Goal: Navigation & Orientation: Find specific page/section

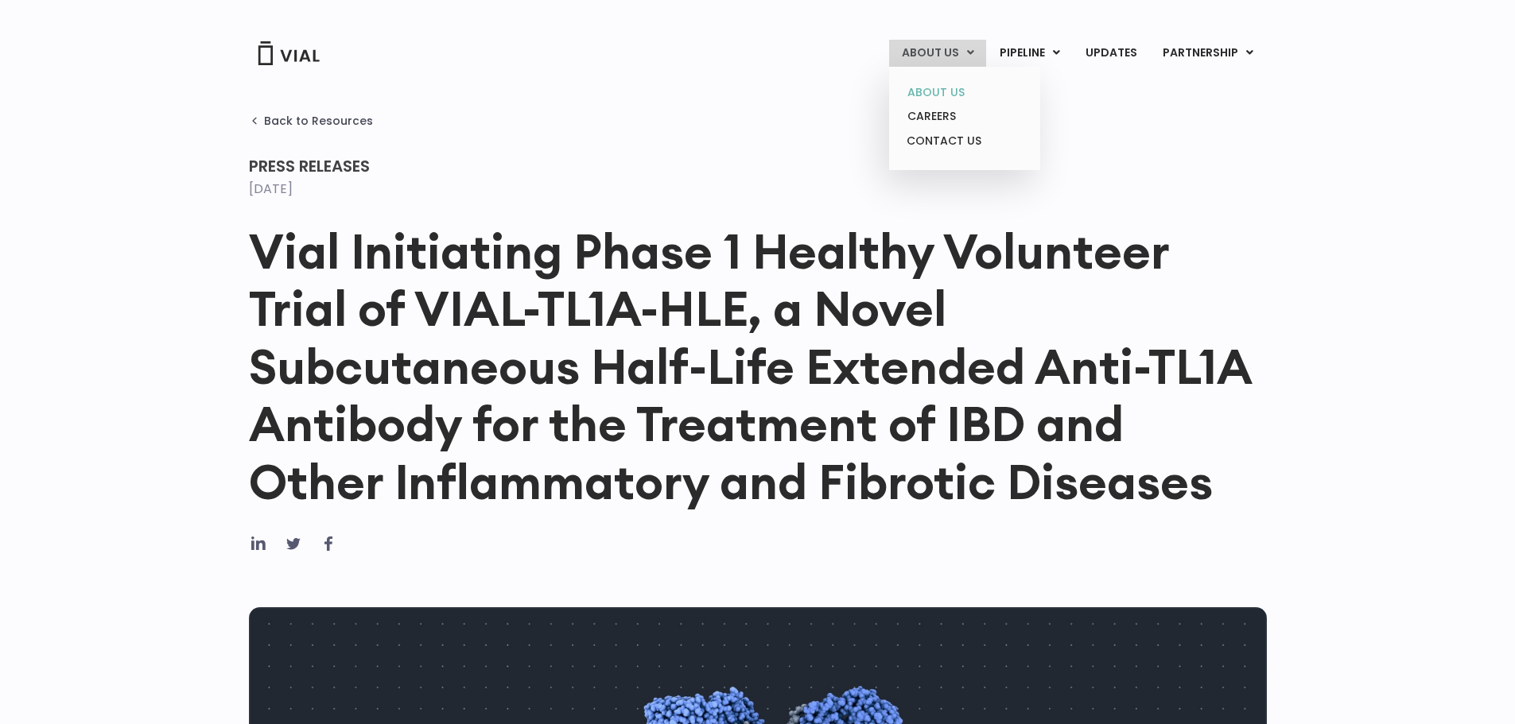
click at [942, 92] on link "ABOUT US" at bounding box center [963, 92] width 139 height 25
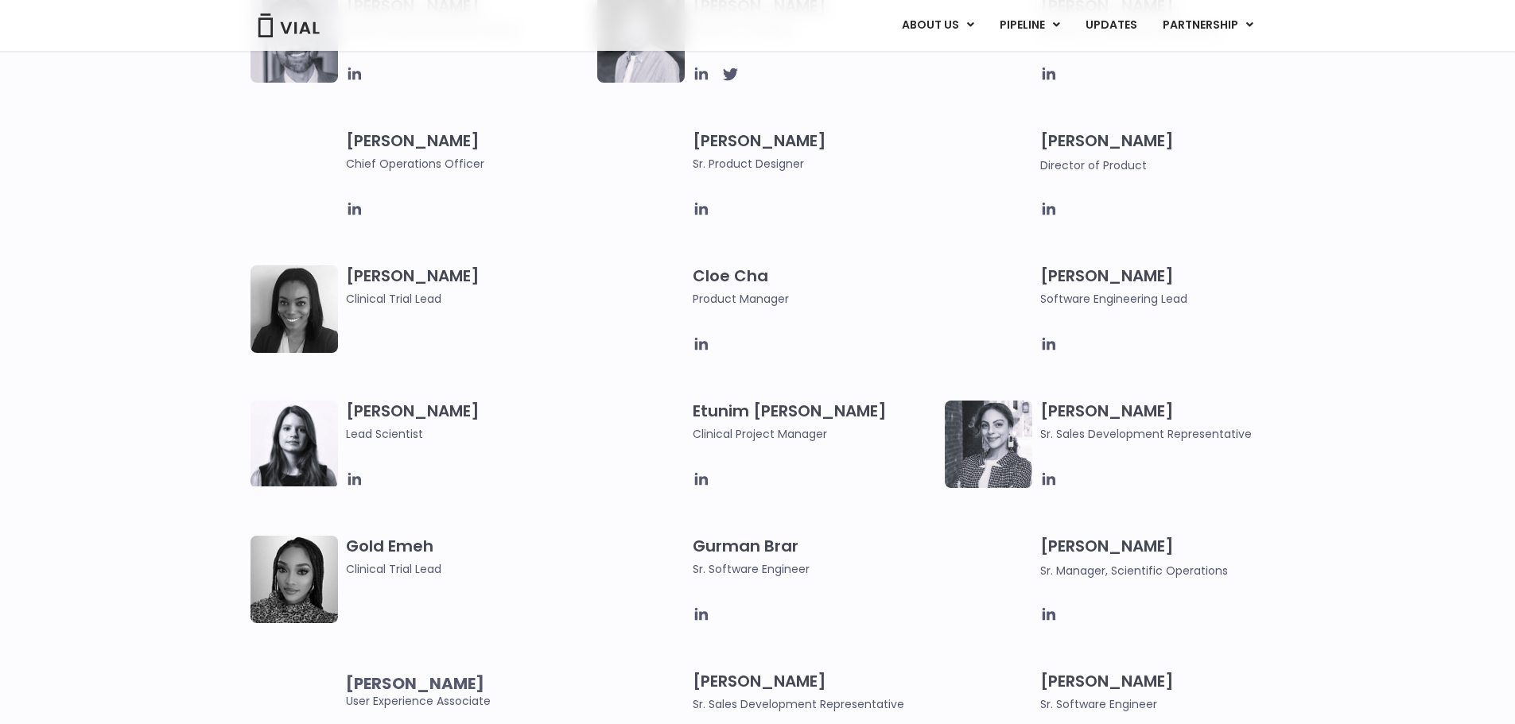
scroll to position [1203, 0]
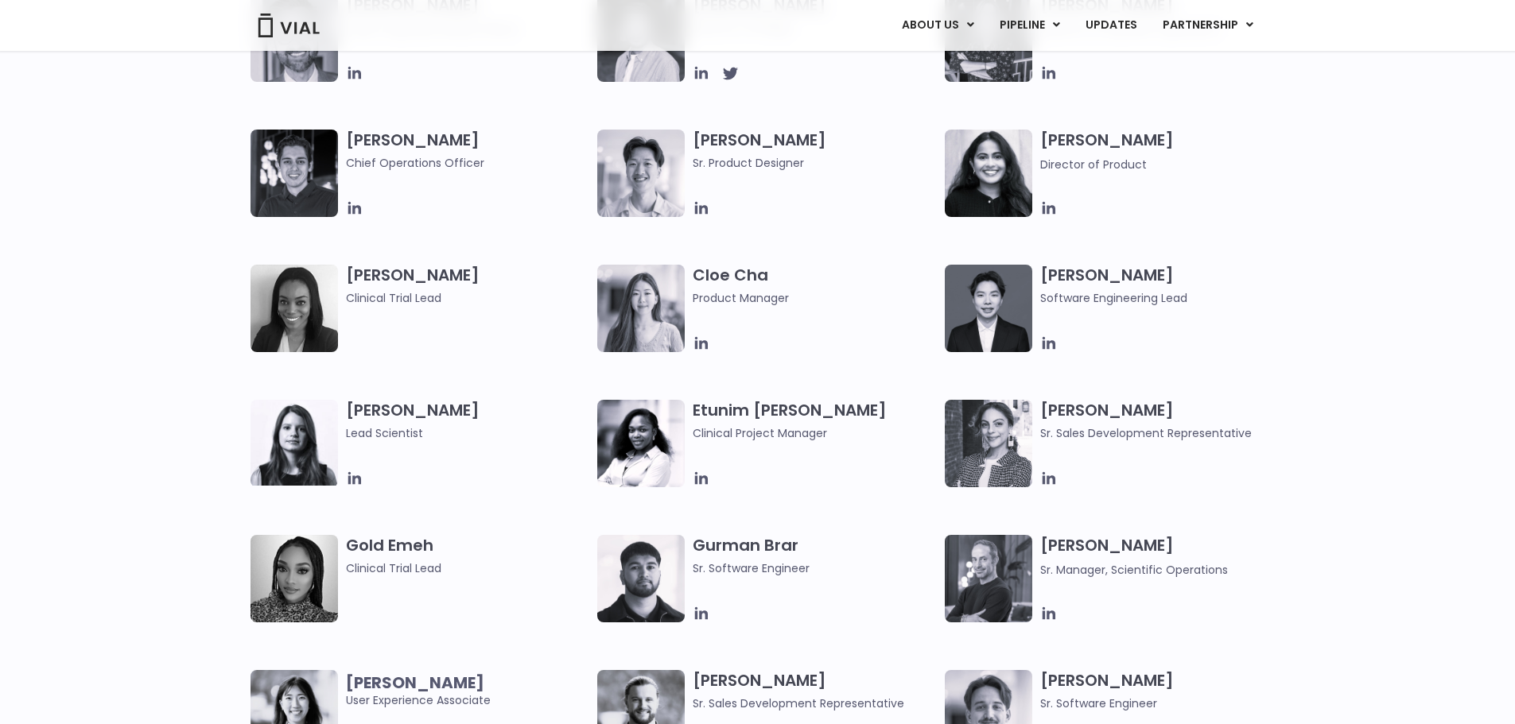
click at [276, 572] on img at bounding box center [293, 578] width 87 height 87
